Goal: Information Seeking & Learning: Learn about a topic

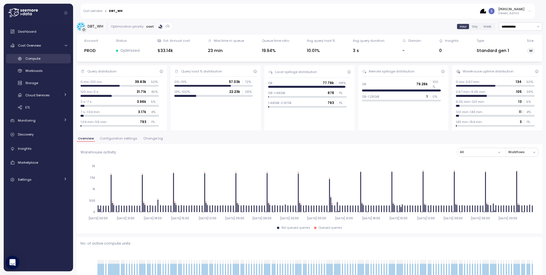
click at [40, 57] on span "Compute" at bounding box center [32, 58] width 15 height 5
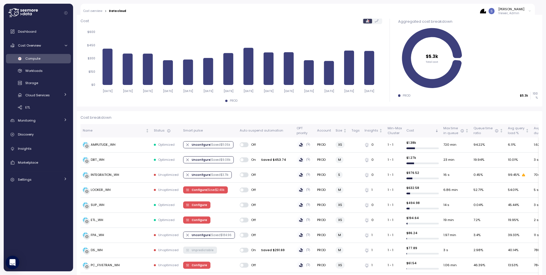
scroll to position [81, 0]
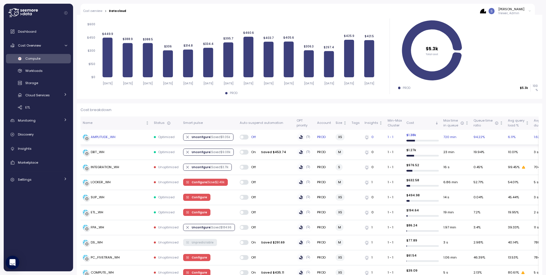
click at [103, 138] on div "AMPLITUDE_WH" at bounding box center [103, 137] width 25 height 5
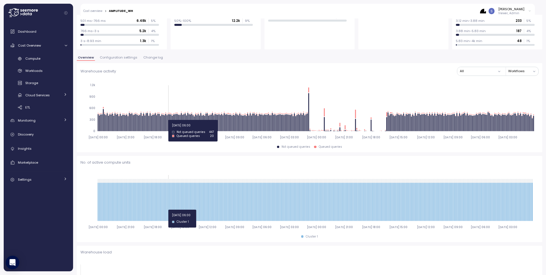
scroll to position [82, 0]
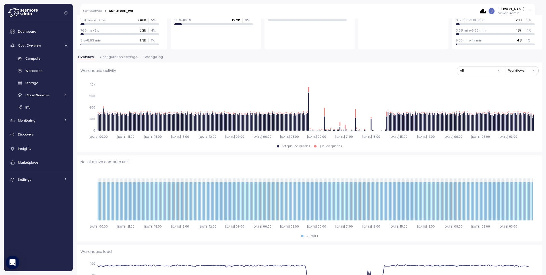
click at [150, 58] on span "Change log" at bounding box center [153, 56] width 20 height 3
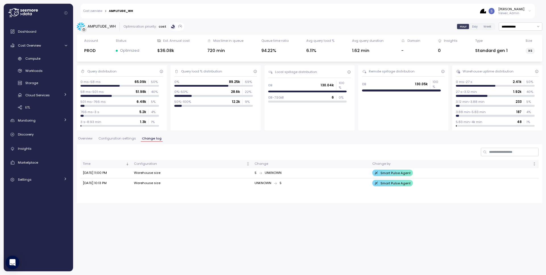
click at [87, 139] on span "Overview" at bounding box center [85, 138] width 15 height 3
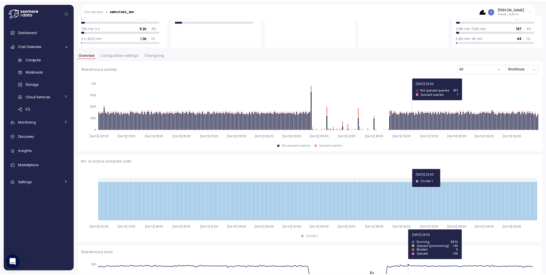
scroll to position [55, 0]
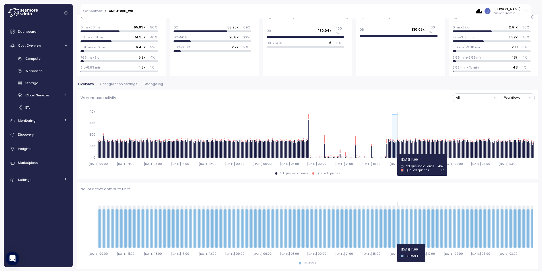
drag, startPoint x: 393, startPoint y: 154, endPoint x: 397, endPoint y: 154, distance: 4.8
click at [397, 154] on icon "2025-08-27 00:00 2025-08-27 21:00 2025-08-28 18:00 2025-08-29 15:00 2025-08-30 …" at bounding box center [307, 137] width 454 height 63
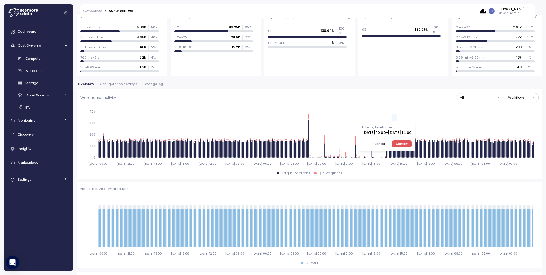
click at [408, 145] on span "Confirm" at bounding box center [402, 144] width 13 height 6
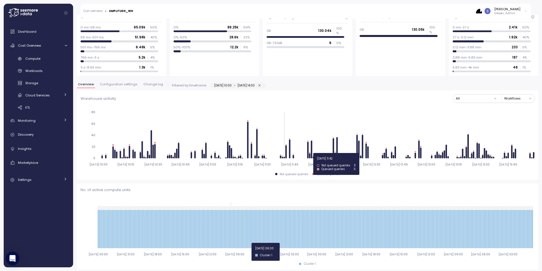
type input "*********"
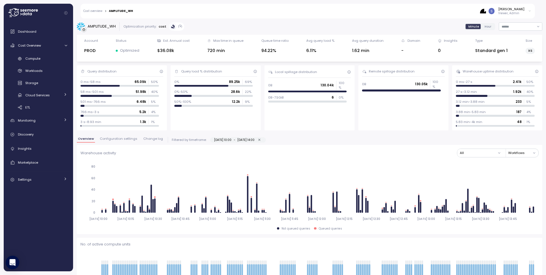
click at [261, 141] on icon "button" at bounding box center [260, 140] width 4 height 4
type input "**********"
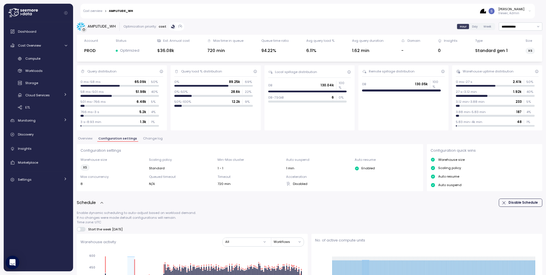
click at [87, 139] on span "Overview" at bounding box center [85, 138] width 15 height 3
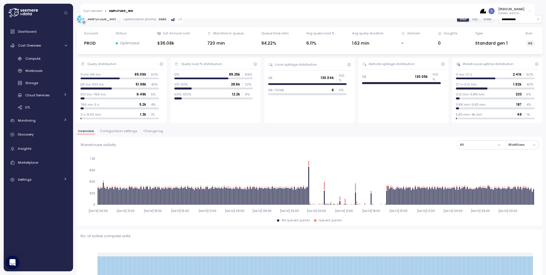
scroll to position [4, 0]
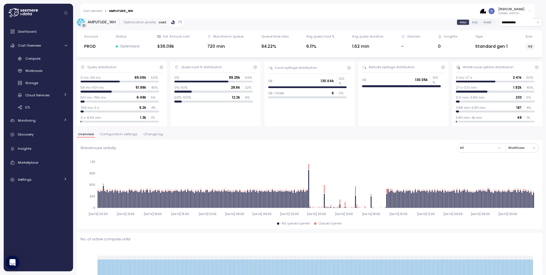
click at [118, 138] on div "Overview Configuration settings Change log" at bounding box center [310, 136] width 466 height 7
click at [119, 134] on span "Configuration settings" at bounding box center [119, 134] width 38 height 3
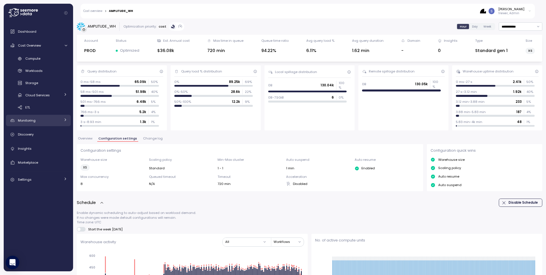
click at [49, 123] on div "Monitoring" at bounding box center [39, 121] width 43 height 6
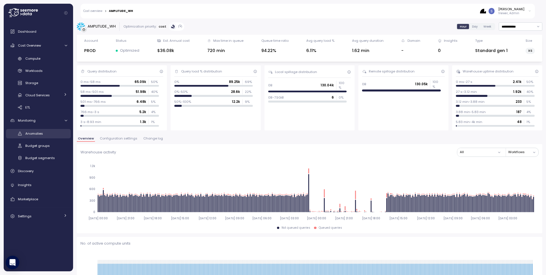
click at [48, 131] on div "Anomalies" at bounding box center [46, 134] width 42 height 6
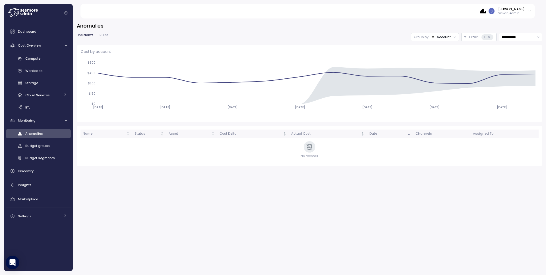
click at [444, 36] on div "Account" at bounding box center [444, 37] width 14 height 5
click at [445, 56] on div "Compute unit" at bounding box center [434, 59] width 34 height 7
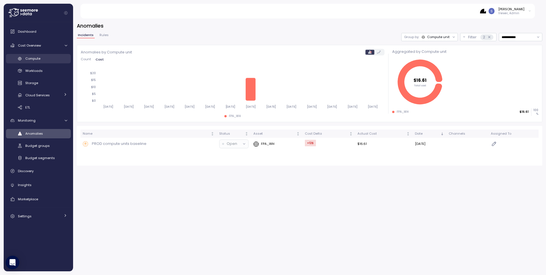
click at [51, 62] on link "Compute" at bounding box center [38, 58] width 65 height 9
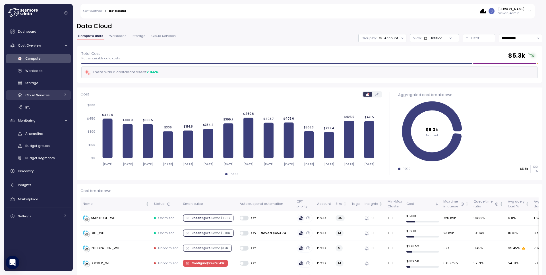
click at [40, 98] on link "Cloud Services" at bounding box center [38, 94] width 65 height 9
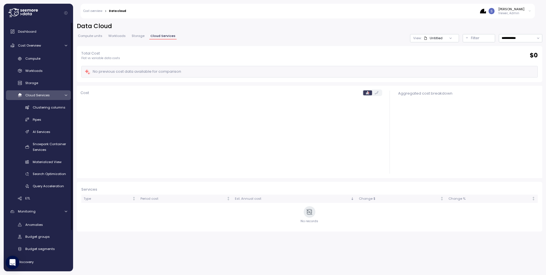
click at [41, 100] on div "Compute Workloads Storage Cloud Services Clustering columns Pipes AI Services S…" at bounding box center [38, 128] width 65 height 149
click at [43, 97] on span "Cloud Services" at bounding box center [37, 95] width 24 height 5
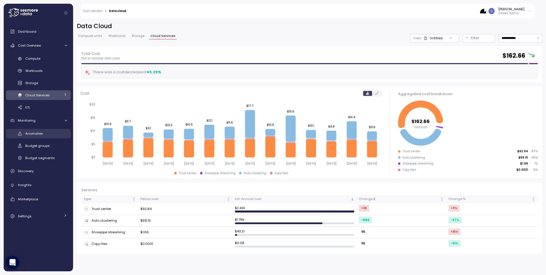
click at [45, 135] on div "Anomalies" at bounding box center [46, 134] width 42 height 6
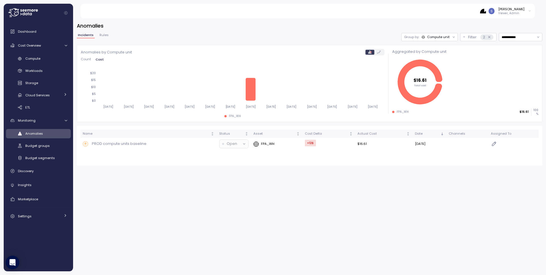
click at [509, 42] on div "**********" at bounding box center [310, 99] width 466 height 133
click at [42, 59] on div "Compute" at bounding box center [46, 59] width 42 height 6
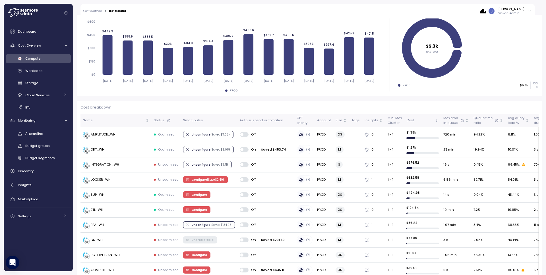
scroll to position [77, 0]
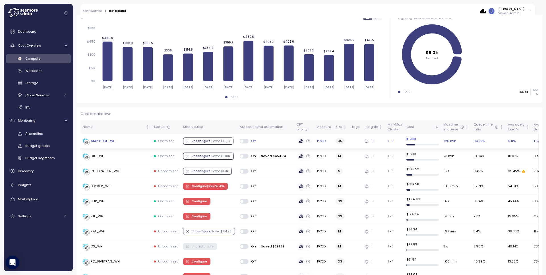
click at [118, 142] on div "AMPLITUDE_WH" at bounding box center [116, 142] width 67 height 6
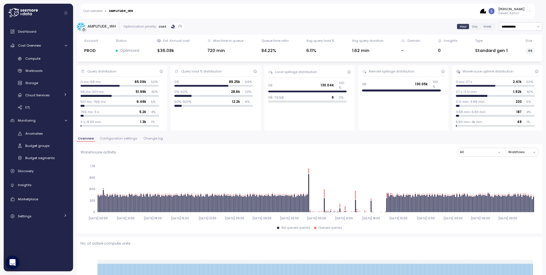
click at [106, 137] on span "Configuration settings" at bounding box center [119, 138] width 38 height 3
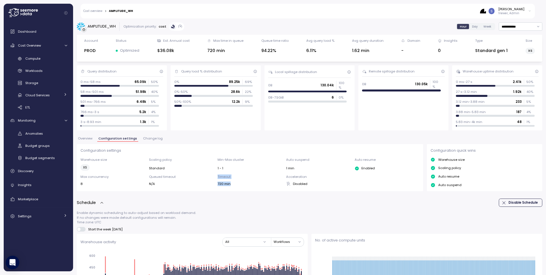
drag, startPoint x: 216, startPoint y: 177, endPoint x: 229, endPoint y: 187, distance: 16.5
click at [229, 187] on div "Configuration settings Warehouse size XS Scaling policy Standard Min-Max cluste…" at bounding box center [250, 167] width 346 height 47
drag, startPoint x: 230, startPoint y: 186, endPoint x: 204, endPoint y: 175, distance: 28.0
click at [204, 175] on div "Configuration settings Warehouse size XS Scaling policy Standard Min-Max cluste…" at bounding box center [250, 167] width 346 height 47
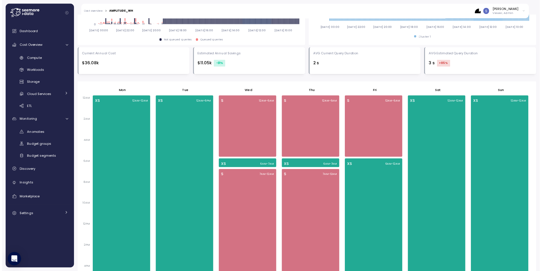
scroll to position [3, 0]
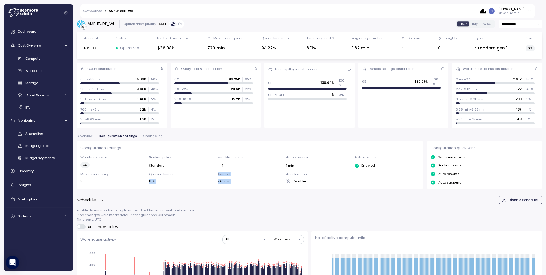
click at [88, 137] on span "Overview" at bounding box center [85, 136] width 15 height 3
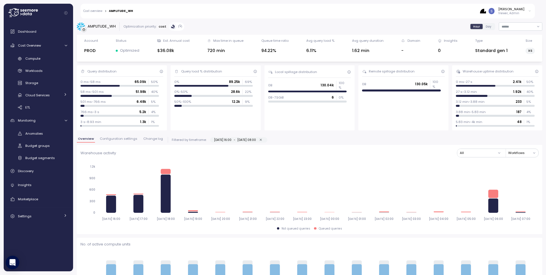
click at [263, 140] on icon "button" at bounding box center [261, 140] width 4 height 4
type input "**********"
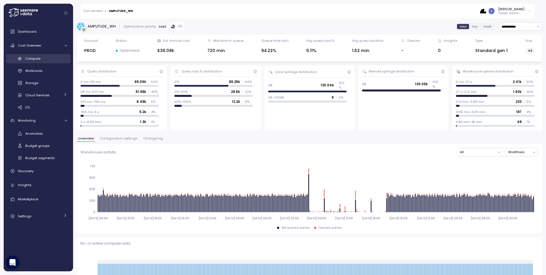
click at [43, 55] on link "Compute" at bounding box center [38, 58] width 65 height 9
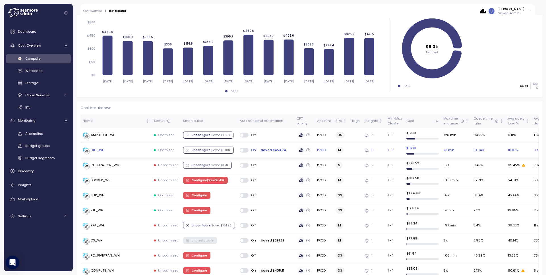
scroll to position [82, 0]
